Goal: Task Accomplishment & Management: Use online tool/utility

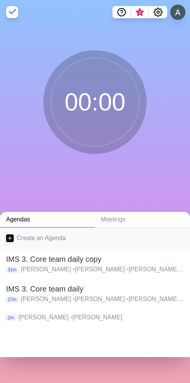
click at [7, 235] on icon at bounding box center [10, 238] width 8 height 8
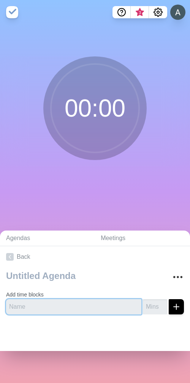
click at [32, 308] on input "text" at bounding box center [74, 306] width 136 height 15
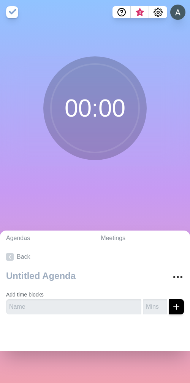
drag, startPoint x: 41, startPoint y: 339, endPoint x: 42, endPoint y: 329, distance: 10.0
click at [41, 339] on div at bounding box center [95, 335] width 190 height 30
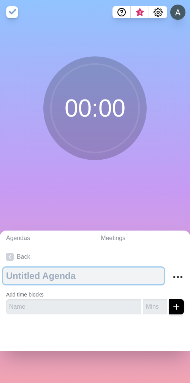
click at [66, 274] on textarea at bounding box center [83, 275] width 161 height 17
type textarea "[PERSON_NAME]"
type textarea "Team 1"
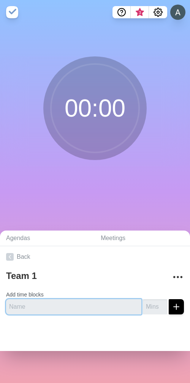
click at [57, 307] on input "text" at bounding box center [74, 306] width 136 height 15
click at [40, 307] on input "text" at bounding box center [74, 306] width 136 height 15
type input "B"
type input "[PERSON_NAME]"
click at [169, 299] on button "submit" at bounding box center [176, 306] width 15 height 15
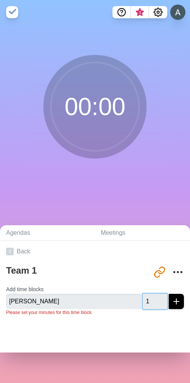
type input "1"
click at [151, 299] on input "1" at bounding box center [155, 301] width 24 height 15
click at [172, 304] on icon "submit" at bounding box center [176, 301] width 9 height 9
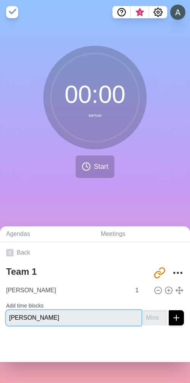
type input "[PERSON_NAME]"
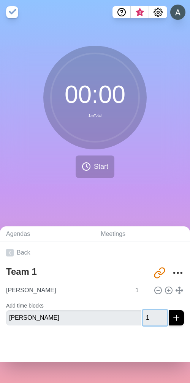
type input "1"
click at [169, 310] on button "submit" at bounding box center [176, 317] width 15 height 15
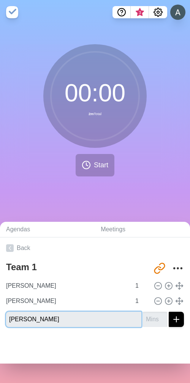
type input "[PERSON_NAME]"
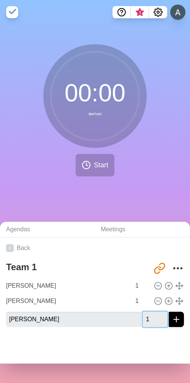
type input "1"
click at [169, 311] on button "submit" at bounding box center [176, 318] width 15 height 15
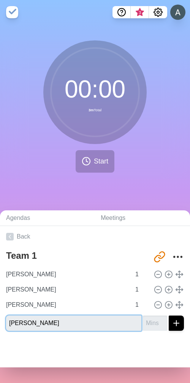
click at [50, 323] on input "[PERSON_NAME]" at bounding box center [74, 322] width 136 height 15
type input "[PERSON_NAME]"
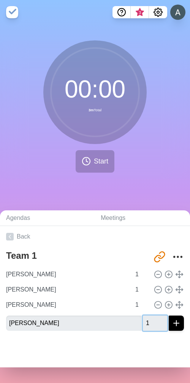
type input "1"
click at [169, 315] on button "submit" at bounding box center [176, 322] width 15 height 15
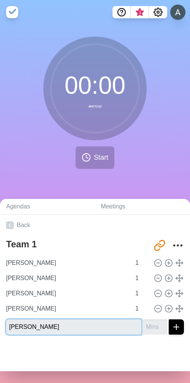
type input "[PERSON_NAME]"
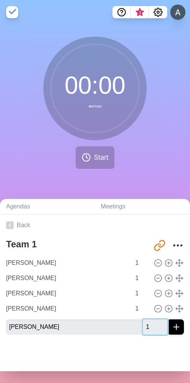
type input "1"
click at [169, 319] on button "submit" at bounding box center [176, 326] width 15 height 15
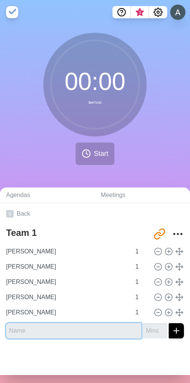
click at [35, 331] on input "text" at bounding box center [74, 330] width 136 height 15
type input "[PERSON_NAME]"
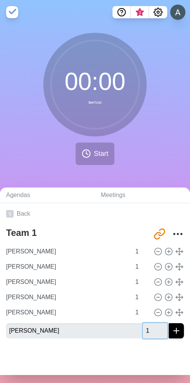
type input "1"
click at [142, 355] on div at bounding box center [95, 359] width 190 height 30
click at [129, 358] on div at bounding box center [95, 359] width 190 height 30
click at [174, 331] on line "submit" at bounding box center [176, 331] width 5 height 0
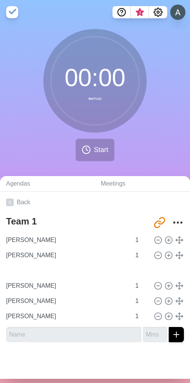
type input "[PERSON_NAME]"
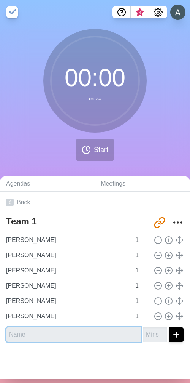
click at [38, 337] on input "text" at bounding box center [74, 334] width 136 height 15
click at [24, 334] on input "text" at bounding box center [74, 334] width 136 height 15
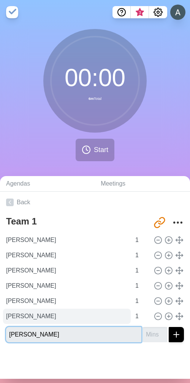
type input "[PERSON_NAME]"
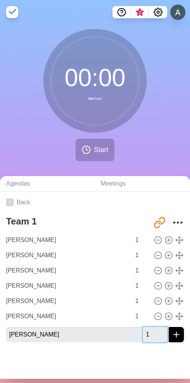
type input "1"
click at [37, 360] on div at bounding box center [95, 363] width 190 height 30
click at [172, 338] on icon "submit" at bounding box center [176, 334] width 9 height 9
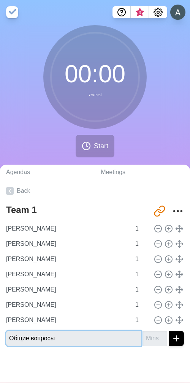
type input "Общие вопросы"
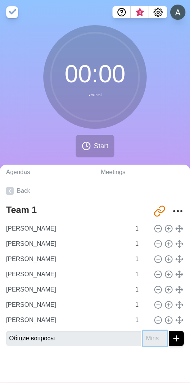
click at [143, 339] on input "number" at bounding box center [155, 338] width 24 height 15
type input "5"
click at [128, 368] on div at bounding box center [95, 367] width 190 height 30
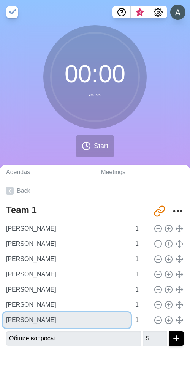
drag, startPoint x: 24, startPoint y: 321, endPoint x: 38, endPoint y: 364, distance: 45.3
click at [34, 303] on div "[PERSON_NAME] 1 [PERSON_NAME] 1 [PERSON_NAME] 1 [PERSON_NAME] 1 [PERSON_NAME] 1…" at bounding box center [95, 274] width 178 height 107
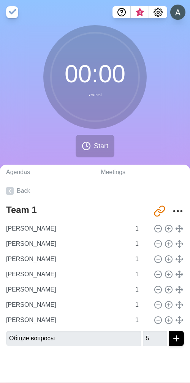
click at [50, 357] on div at bounding box center [95, 367] width 190 height 30
type input "[PERSON_NAME]"
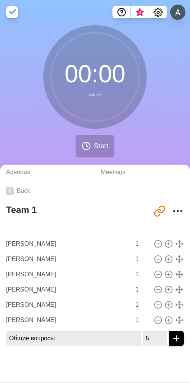
type input "[PERSON_NAME]"
click at [19, 189] on link "Back" at bounding box center [95, 190] width 190 height 21
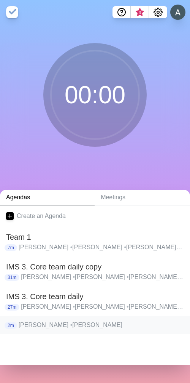
drag, startPoint x: 98, startPoint y: 324, endPoint x: 17, endPoint y: 326, distance: 81.1
click at [17, 326] on div "2m [PERSON_NAME]" at bounding box center [95, 324] width 178 height 9
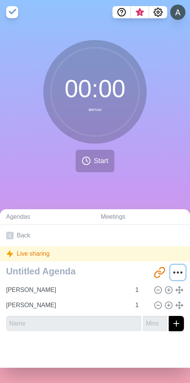
click at [181, 273] on circle "More" at bounding box center [181, 272] width 1 height 1
click at [172, 270] on icon "More" at bounding box center [178, 272] width 12 height 12
click at [172, 272] on icon "More" at bounding box center [178, 272] width 12 height 12
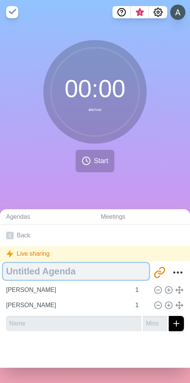
click at [65, 272] on textarea at bounding box center [76, 271] width 146 height 17
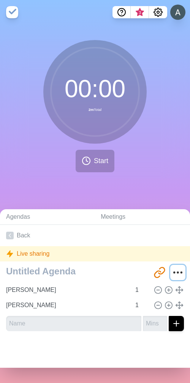
click at [173, 271] on button "More" at bounding box center [178, 272] width 15 height 15
drag, startPoint x: 172, startPoint y: 271, endPoint x: 168, endPoint y: 275, distance: 5.4
click at [172, 274] on icon "More" at bounding box center [178, 272] width 12 height 12
click at [8, 232] on icon at bounding box center [10, 236] width 8 height 8
click at [10, 235] on polyline at bounding box center [10, 234] width 2 height 3
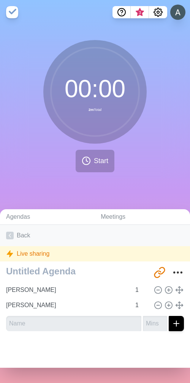
click at [12, 239] on icon at bounding box center [10, 236] width 8 height 8
click at [37, 256] on div "Live sharing" at bounding box center [95, 253] width 190 height 15
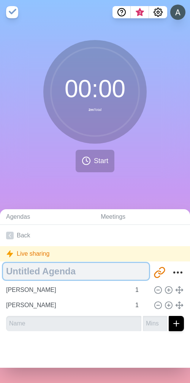
click at [34, 271] on textarea at bounding box center [76, 271] width 146 height 17
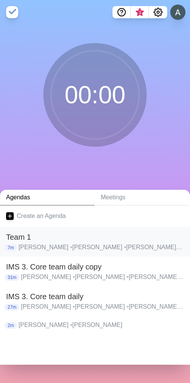
click at [70, 245] on span "•" at bounding box center [71, 247] width 2 height 6
